Goal: Task Accomplishment & Management: Complete application form

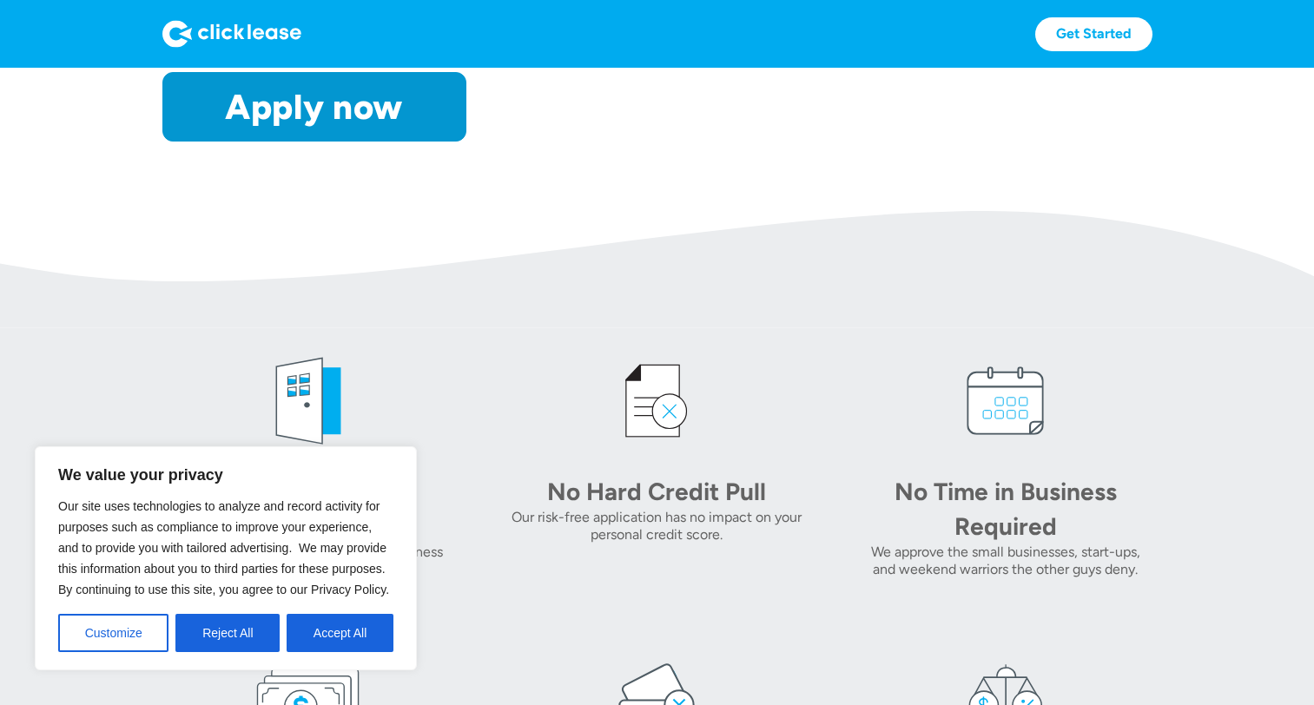
scroll to position [463, 0]
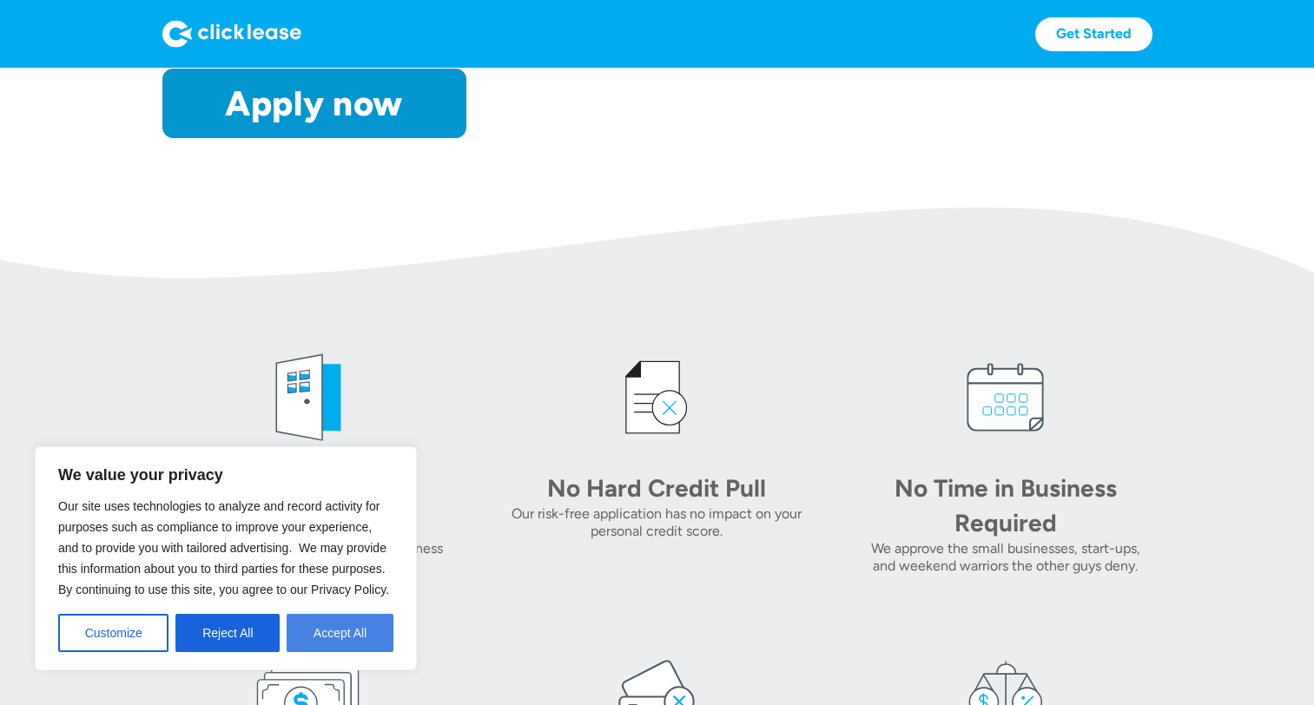
click at [355, 640] on button "Accept All" at bounding box center [340, 633] width 107 height 38
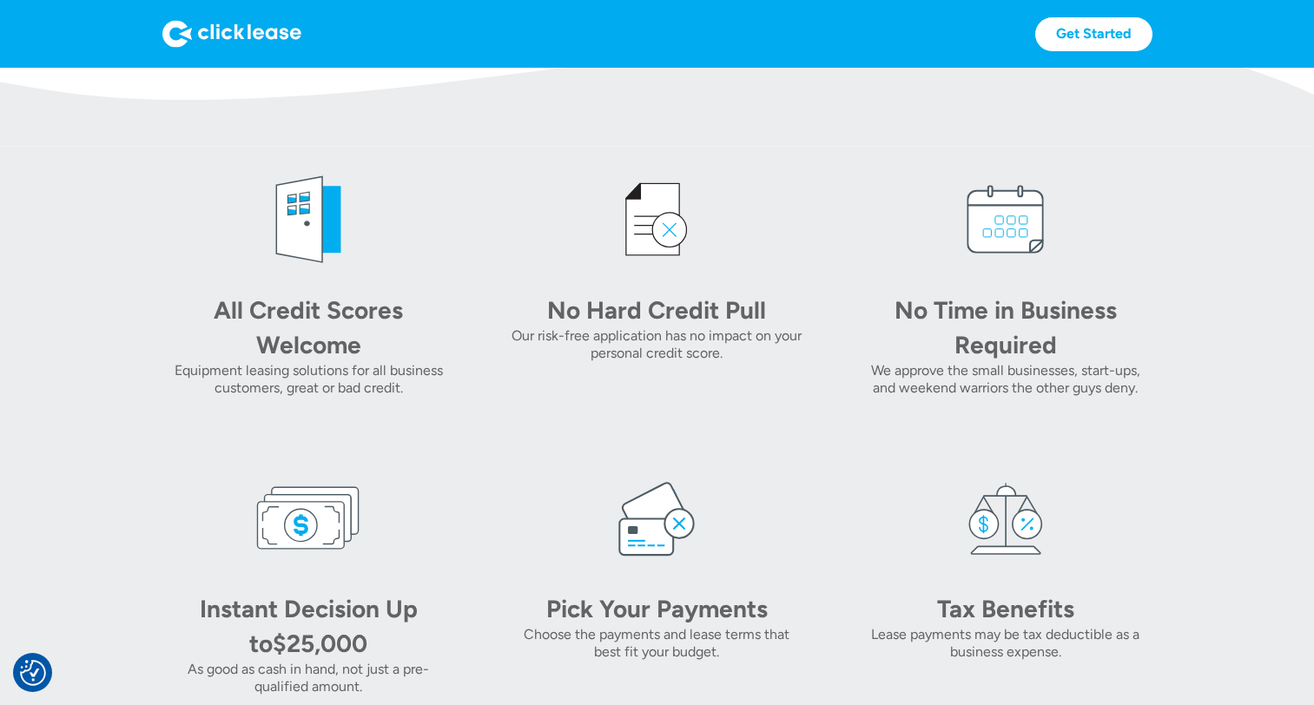
scroll to position [637, 0]
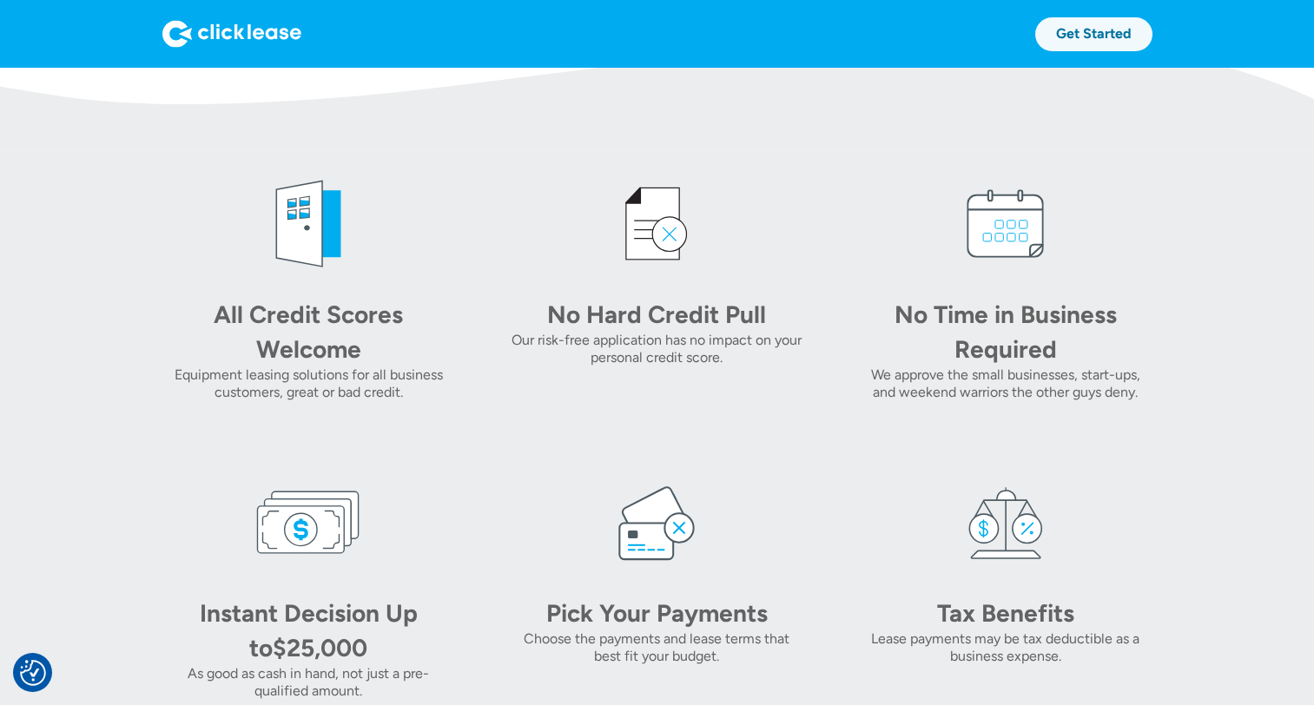
click at [1139, 32] on link "Get Started" at bounding box center [1093, 34] width 117 height 34
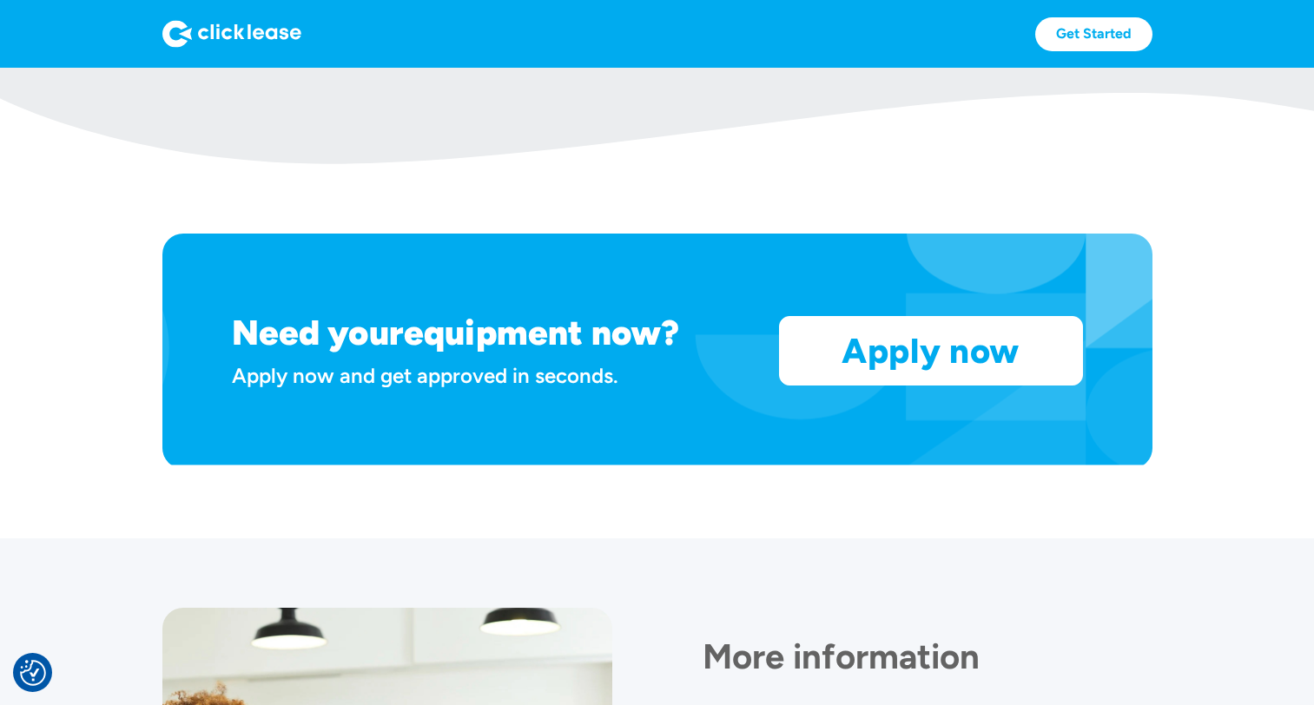
scroll to position [1301, 0]
